Goal: Transaction & Acquisition: Obtain resource

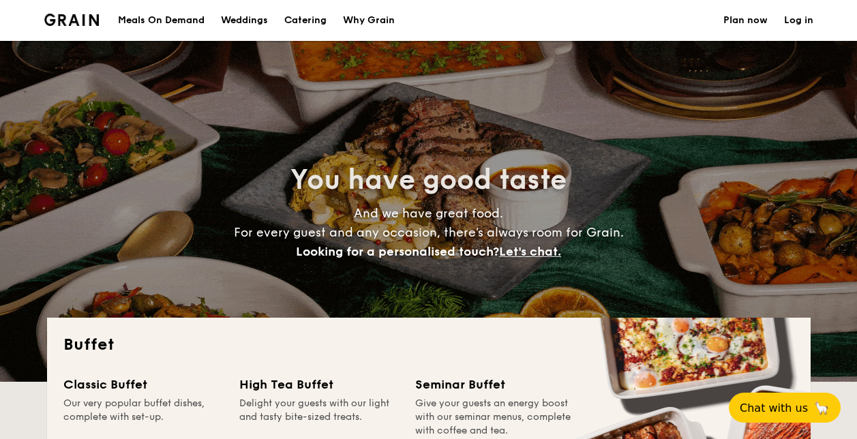
select select
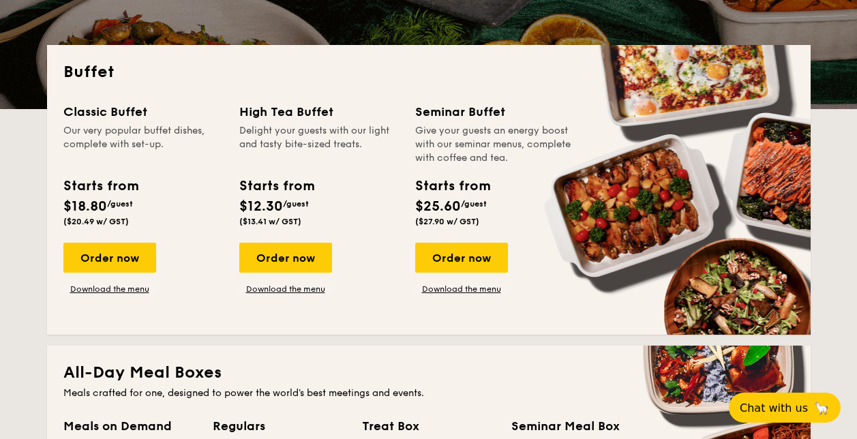
drag, startPoint x: 420, startPoint y: 109, endPoint x: 515, endPoint y: 163, distance: 109.1
click at [516, 163] on div "Seminar Buffet Give your guests an energy boost with our seminar menus, complet…" at bounding box center [495, 133] width 160 height 63
click at [516, 163] on div "Give your guests an energy boost with our seminar menus, complete with coffee a…" at bounding box center [495, 144] width 160 height 41
drag, startPoint x: 516, startPoint y: 163, endPoint x: 406, endPoint y: 113, distance: 120.6
click at [406, 113] on div "Classic Buffet Our very popular buffet dishes, complete with set-up. Starts fro…" at bounding box center [428, 210] width 731 height 216
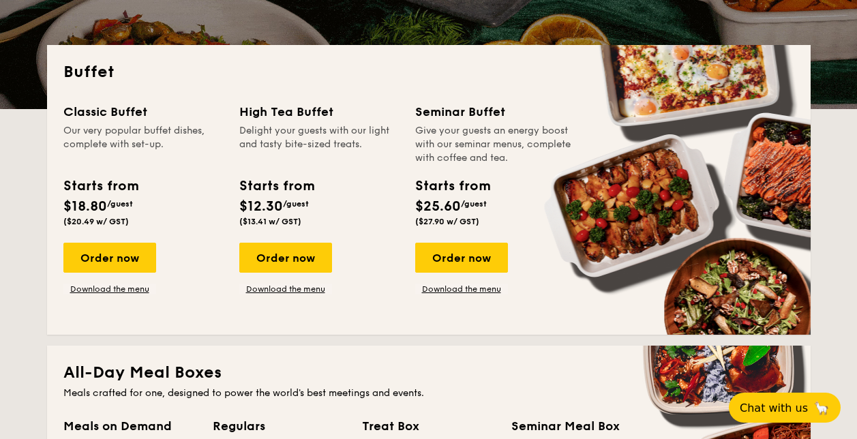
click at [420, 110] on div "Seminar Buffet" at bounding box center [495, 111] width 160 height 19
drag, startPoint x: 420, startPoint y: 110, endPoint x: 561, endPoint y: 156, distance: 147.5
click at [561, 156] on div "Seminar Buffet Give your guests an energy boost with our seminar menus, complet…" at bounding box center [495, 133] width 160 height 63
click at [561, 156] on div "Give your guests an energy boost with our seminar menus, complete with coffee a…" at bounding box center [495, 144] width 160 height 41
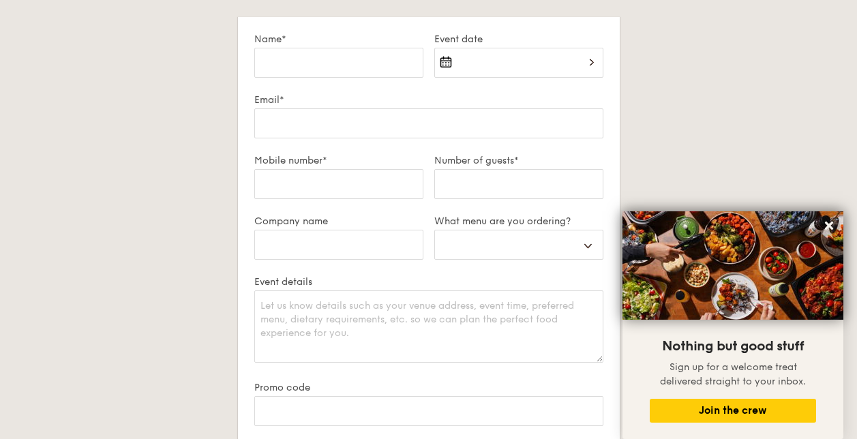
scroll to position [2320, 0]
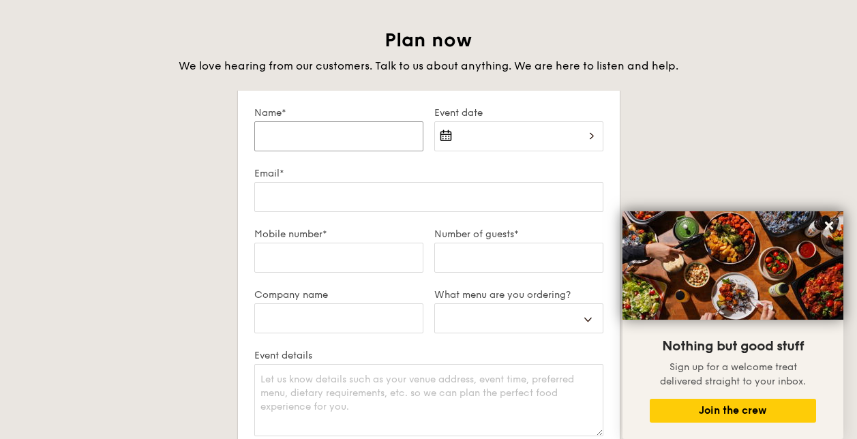
drag, startPoint x: 410, startPoint y: 133, endPoint x: 379, endPoint y: 143, distance: 32.4
click at [379, 143] on input "Name*" at bounding box center [338, 136] width 169 height 30
click at [640, 123] on div "Plan now We love hearing from our customers. Talk to us about anything. We are …" at bounding box center [429, 344] width 764 height 633
click at [548, 145] on input "Event date" at bounding box center [518, 136] width 169 height 30
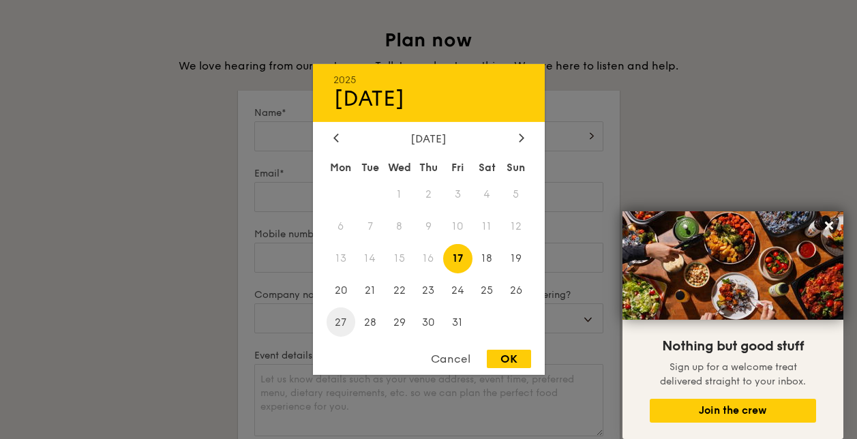
click at [334, 322] on span "27" at bounding box center [341, 322] width 29 height 29
click at [509, 357] on div "OK" at bounding box center [509, 359] width 44 height 18
type input "Oct 27, 2025"
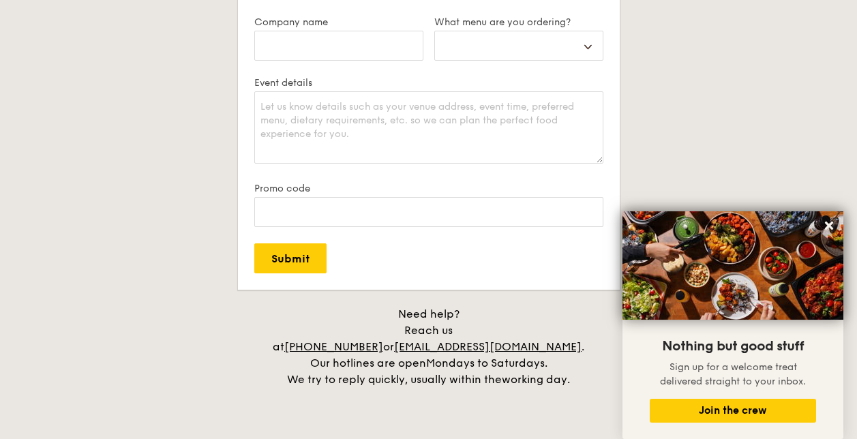
scroll to position [2388, 0]
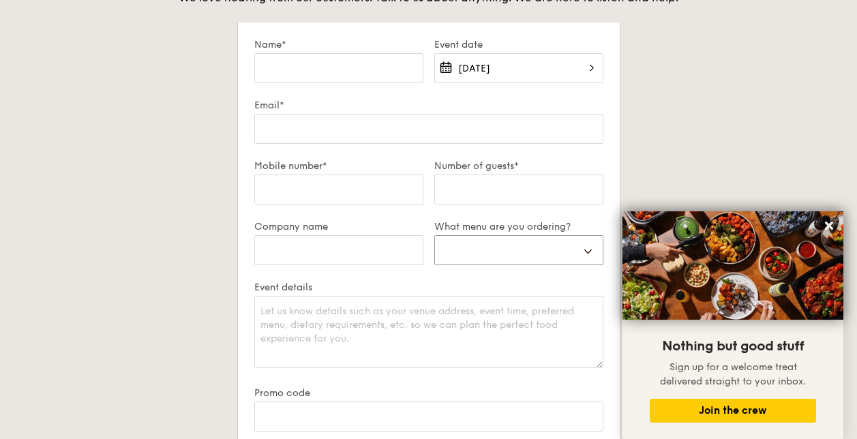
select select "highTea"
click at [612, 171] on form "Name* Event date Oct 27, 2025 Email* Mobile number* Number of guests* Company n…" at bounding box center [429, 259] width 382 height 472
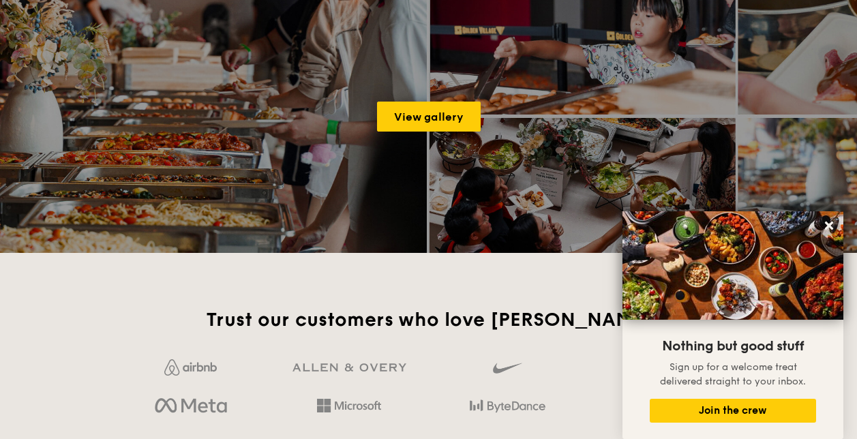
scroll to position [1501, 0]
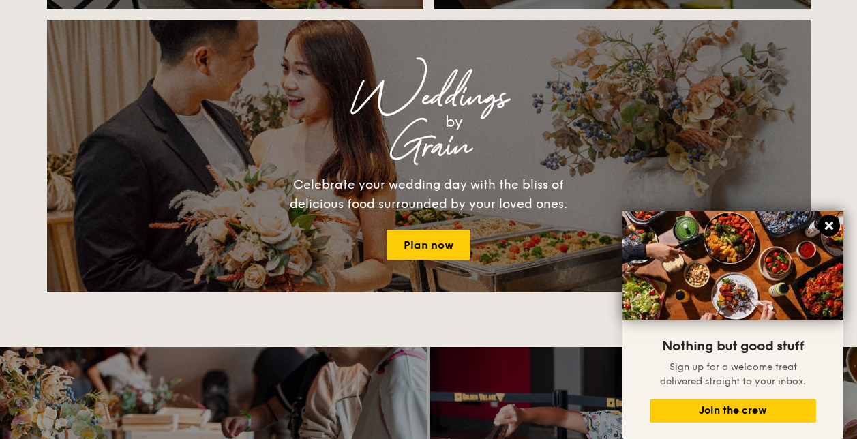
click at [832, 224] on icon at bounding box center [829, 226] width 12 height 12
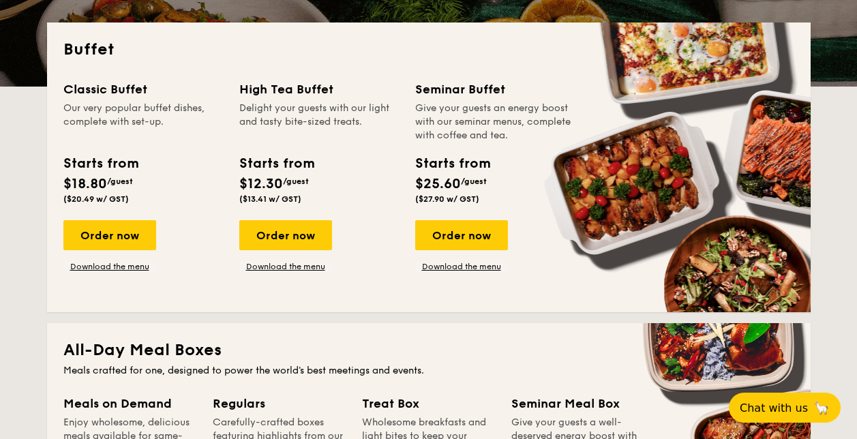
scroll to position [297, 0]
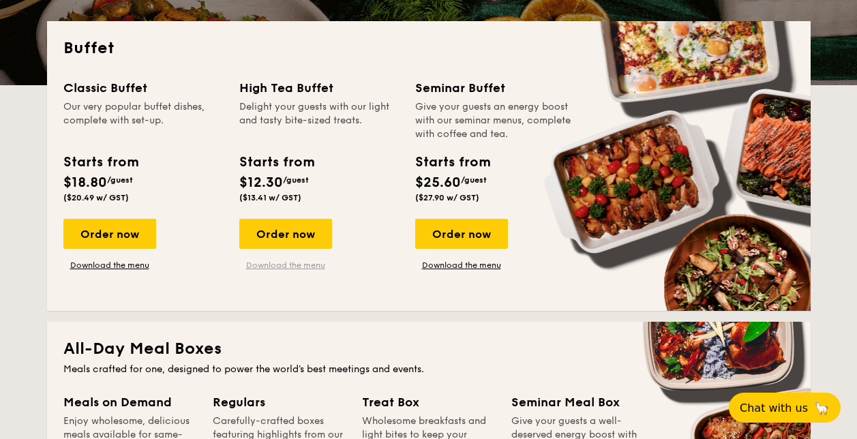
click at [295, 265] on link "Download the menu" at bounding box center [285, 265] width 93 height 11
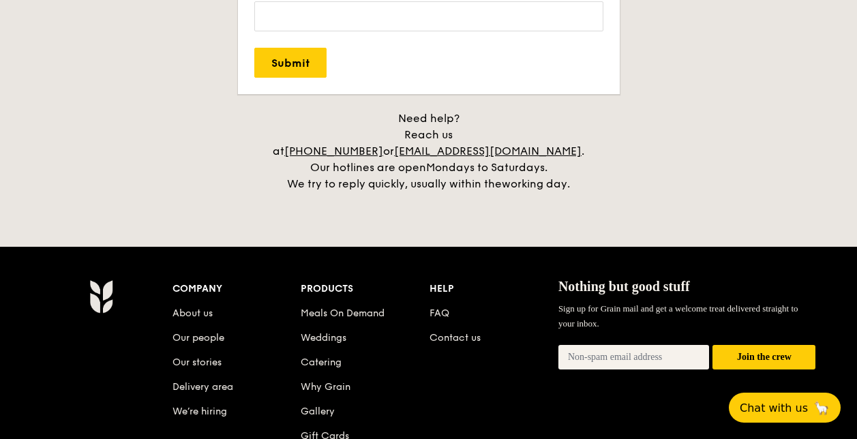
scroll to position [2778, 0]
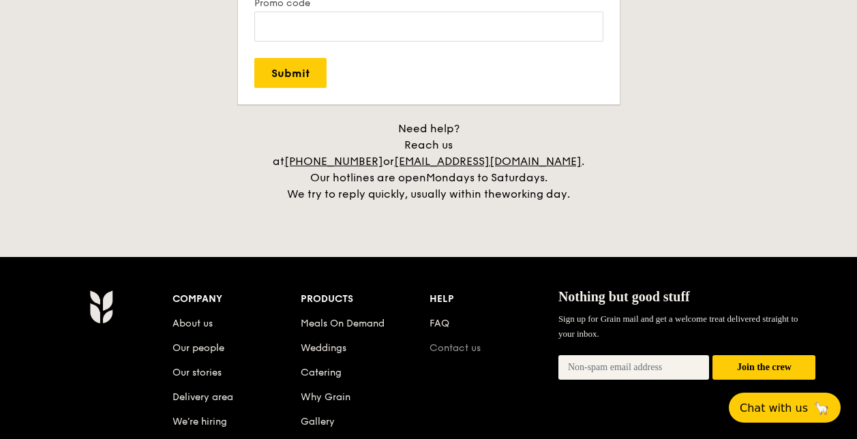
click at [466, 342] on link "Contact us" at bounding box center [455, 348] width 51 height 12
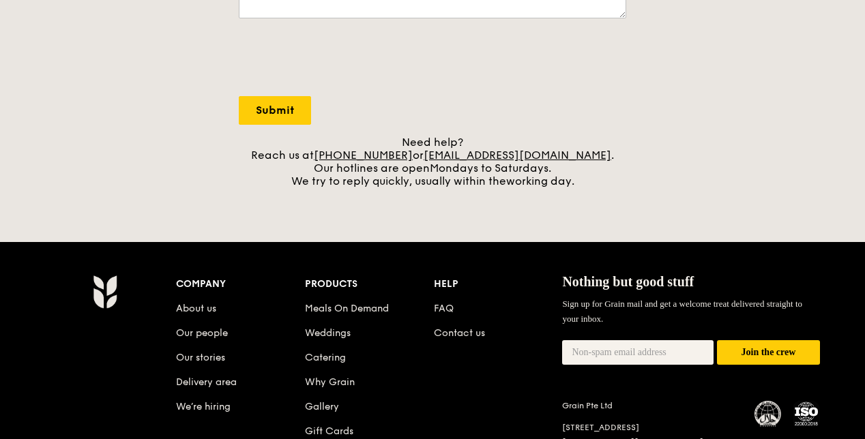
scroll to position [342, 0]
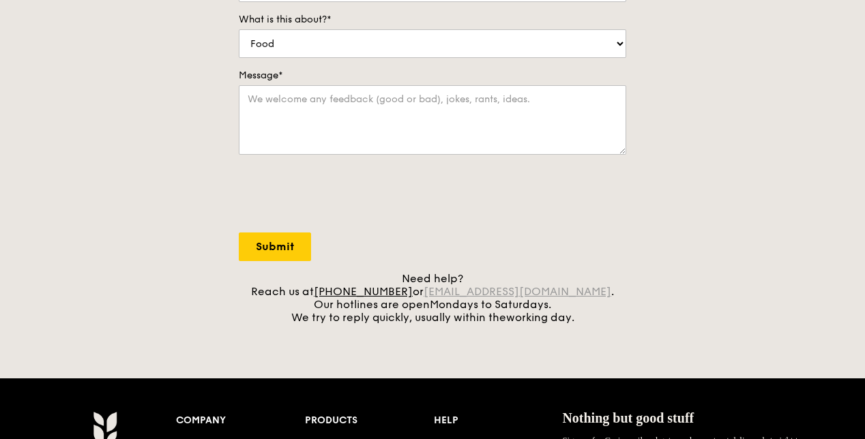
drag, startPoint x: 587, startPoint y: 290, endPoint x: 448, endPoint y: 294, distance: 138.5
click at [448, 294] on div "Need help? Reach us at [PHONE_NUMBER] or [EMAIL_ADDRESS][DOMAIN_NAME] . Our hot…" at bounding box center [432, 298] width 387 height 52
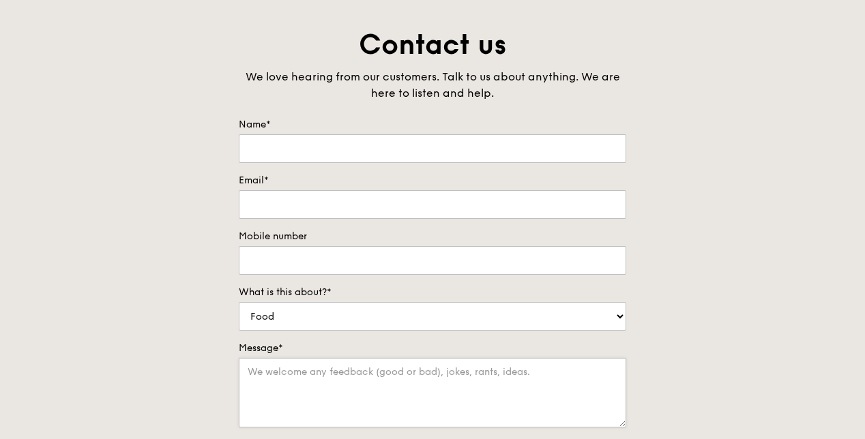
scroll to position [0, 0]
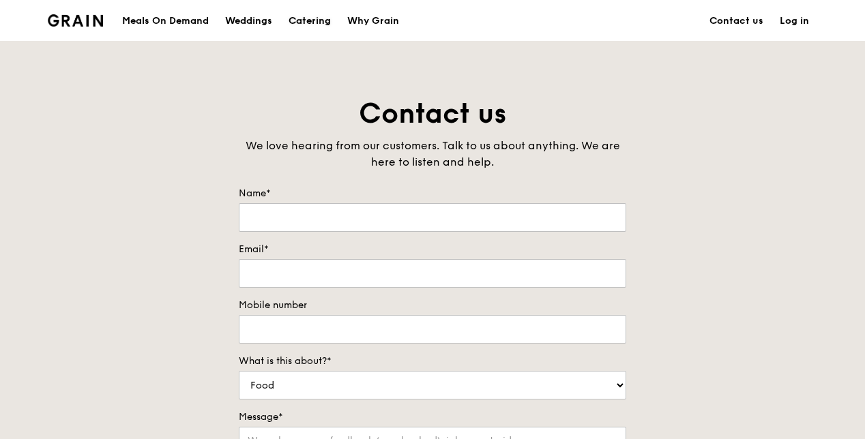
click at [296, 20] on div "Catering" at bounding box center [310, 21] width 42 height 41
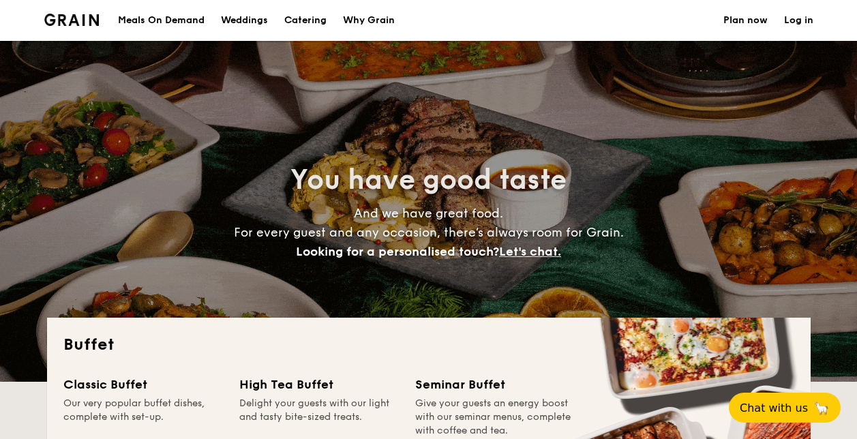
select select
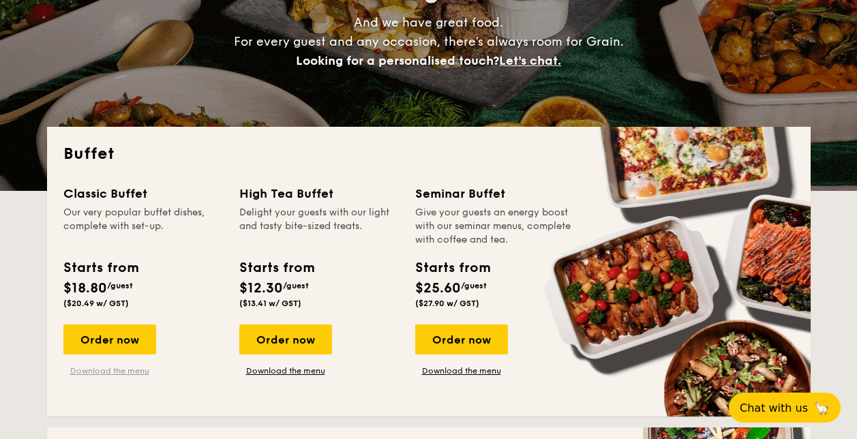
click at [113, 366] on link "Download the menu" at bounding box center [109, 371] width 93 height 11
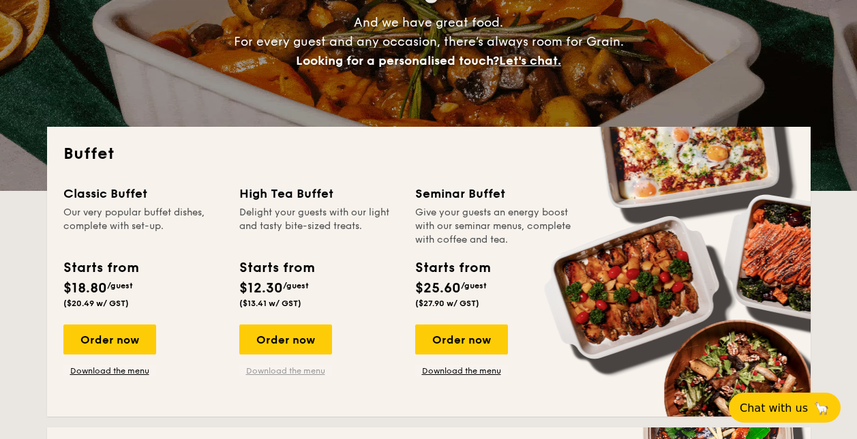
click at [274, 373] on link "Download the menu" at bounding box center [285, 371] width 93 height 11
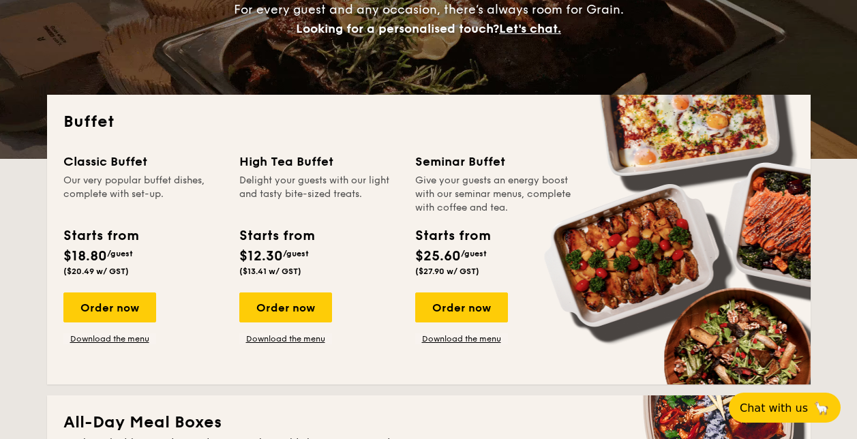
scroll to position [222, 0]
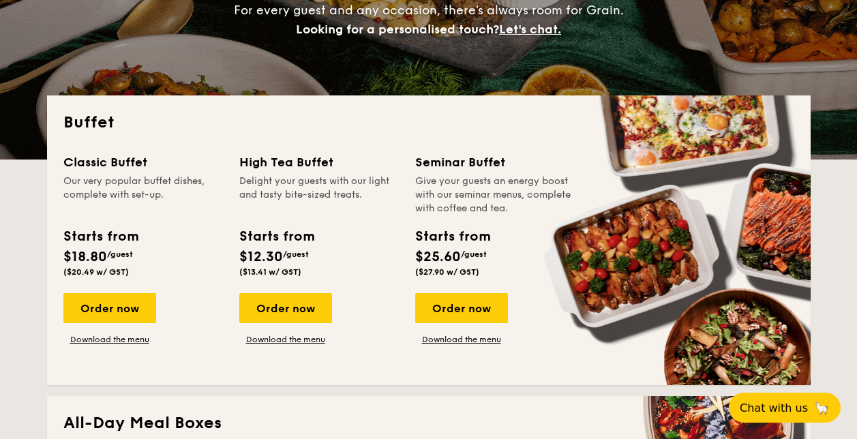
click at [373, 153] on div "High Tea Buffet" at bounding box center [319, 162] width 160 height 19
